Goal: Find contact information: Find contact information

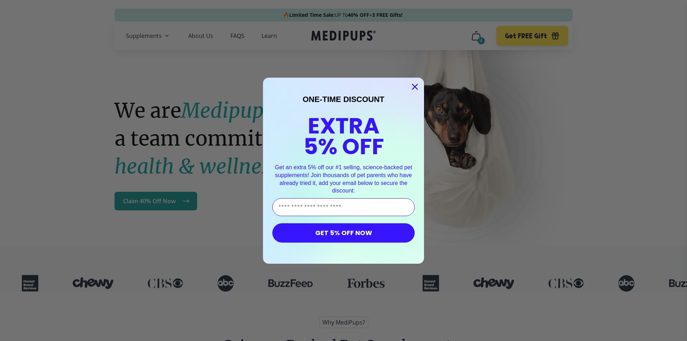
click at [412, 83] on circle "Close dialog" at bounding box center [415, 87] width 12 height 12
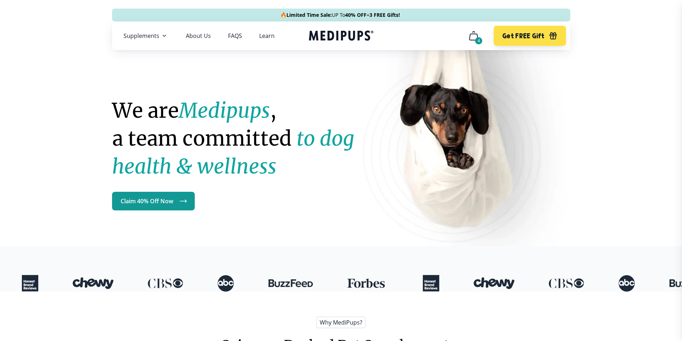
click at [479, 41] on div "4" at bounding box center [478, 40] width 7 height 7
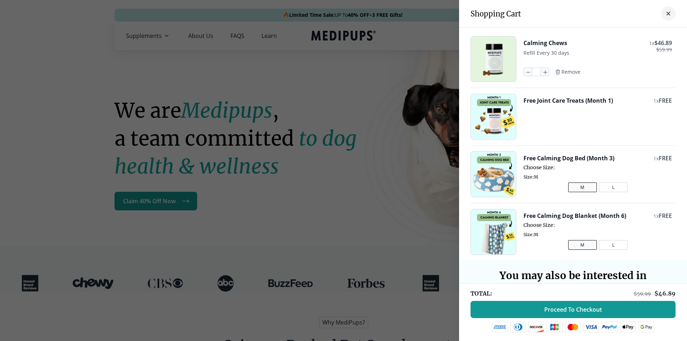
click at [307, 199] on div at bounding box center [343, 170] width 687 height 341
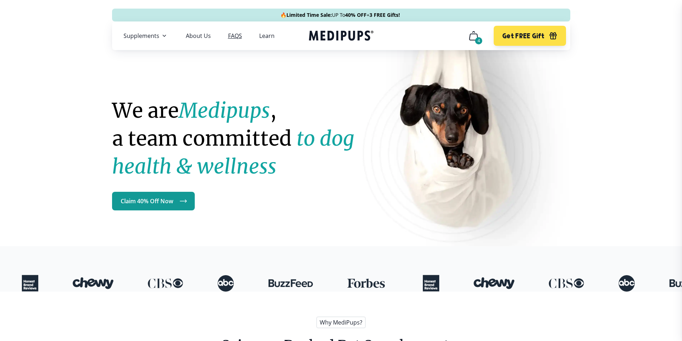
click at [234, 37] on link "FAQS" at bounding box center [235, 35] width 14 height 7
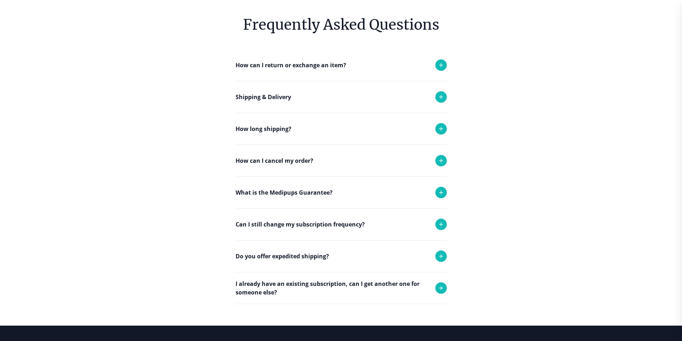
scroll to position [96, 0]
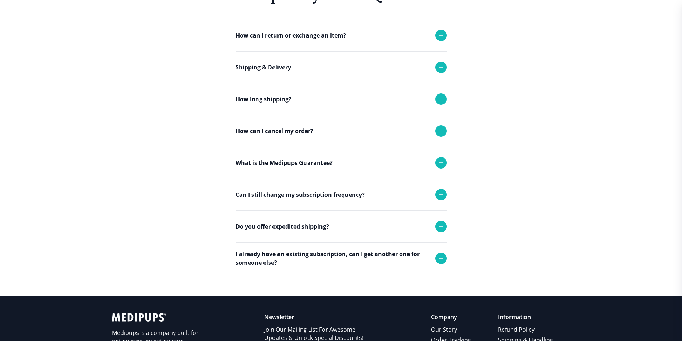
click at [439, 195] on icon at bounding box center [441, 195] width 4 height 4
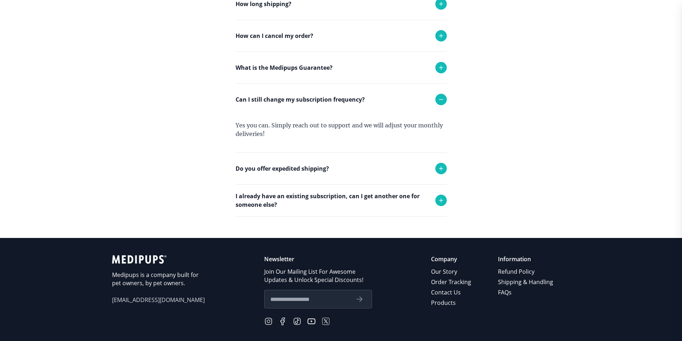
scroll to position [246, 0]
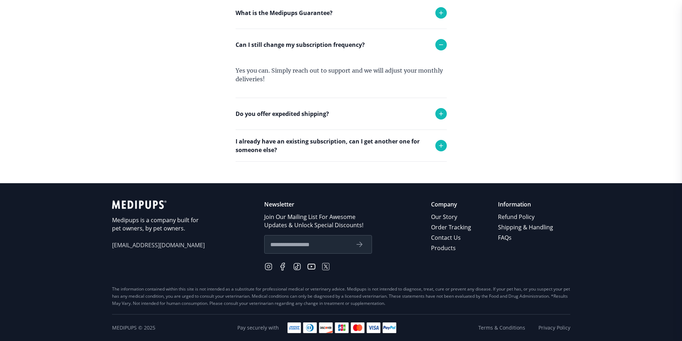
click at [321, 244] on input "text" at bounding box center [309, 244] width 79 height 9
click at [315, 245] on input "text" at bounding box center [309, 244] width 79 height 9
type input "**********"
click at [362, 244] on icon "submit" at bounding box center [359, 244] width 9 height 9
click at [449, 238] on link "Contact Us" at bounding box center [451, 238] width 41 height 10
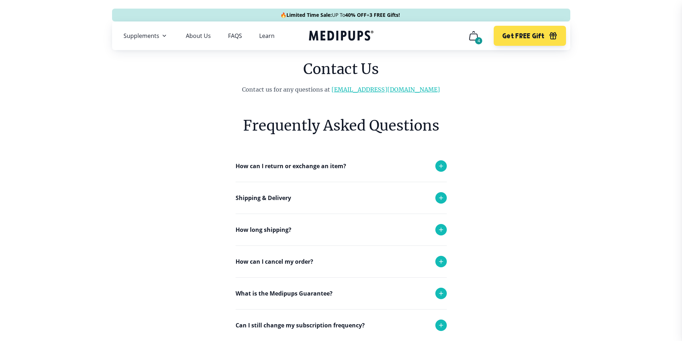
click at [370, 90] on link "[EMAIL_ADDRESS][DOMAIN_NAME]" at bounding box center [385, 89] width 108 height 7
drag, startPoint x: 421, startPoint y: 87, endPoint x: 350, endPoint y: 86, distance: 71.2
click at [350, 86] on p "Contact us for any questions at [EMAIL_ADDRESS][DOMAIN_NAME]" at bounding box center [340, 89] width 291 height 9
copy link "[EMAIL_ADDRESS][DOMAIN_NAME]"
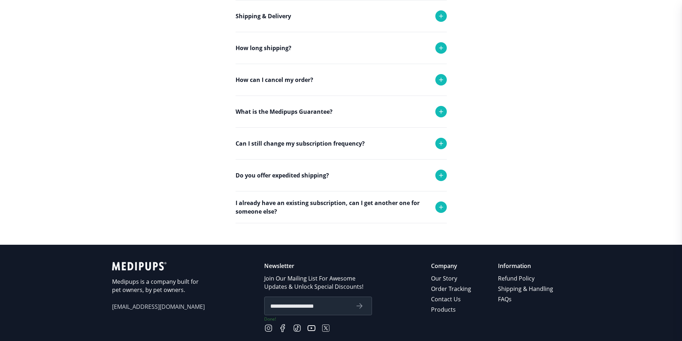
scroll to position [243, 0]
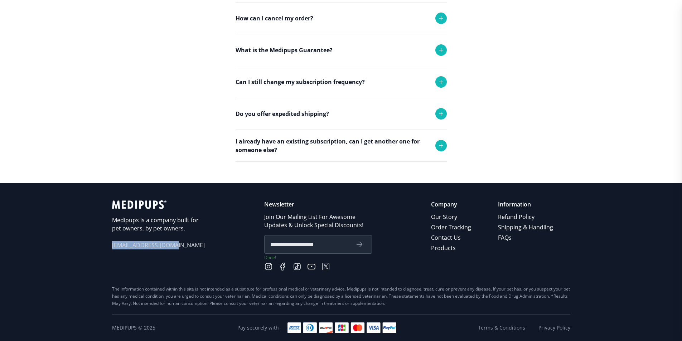
drag, startPoint x: 177, startPoint y: 246, endPoint x: 110, endPoint y: 244, distance: 67.0
click at [110, 244] on footer "**********" at bounding box center [341, 262] width 682 height 158
click at [133, 246] on span "[EMAIL_ADDRESS][DOMAIN_NAME]" at bounding box center [158, 245] width 93 height 8
